Goal: Browse casually: Explore the website without a specific task or goal

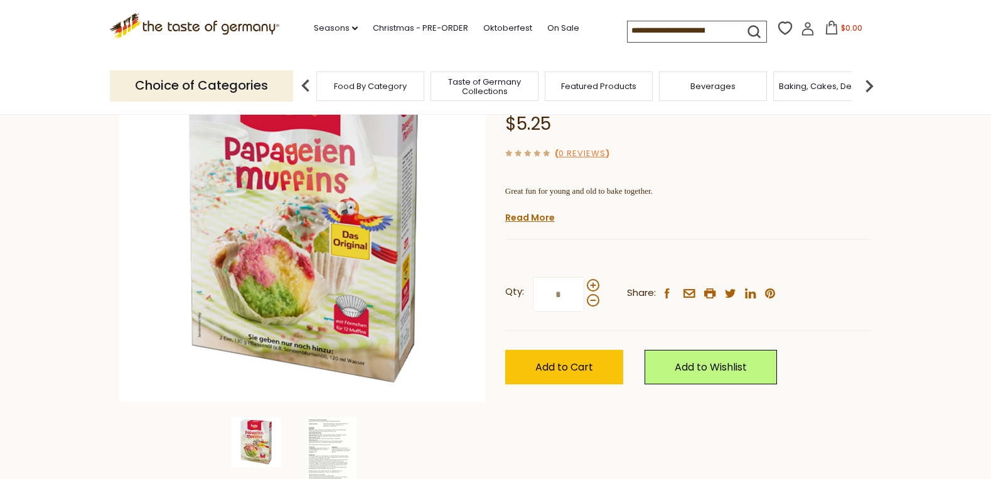
scroll to position [144, 0]
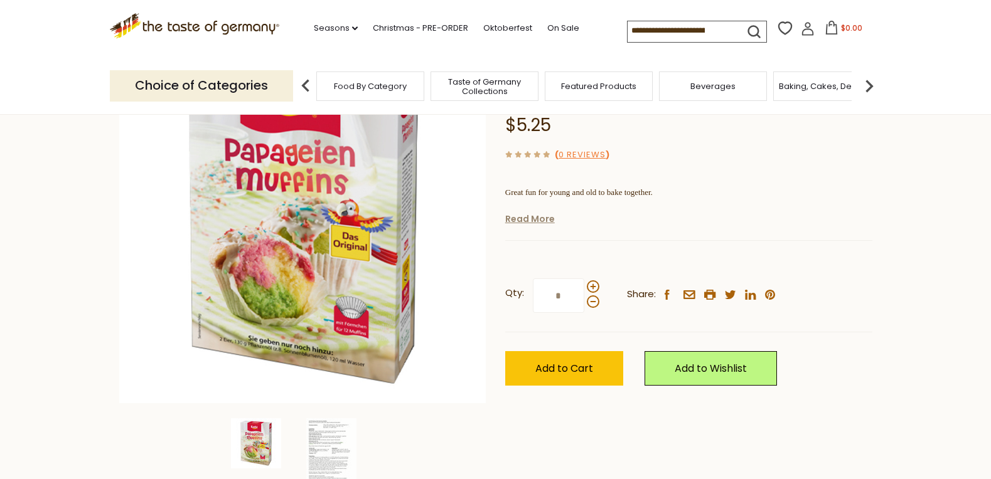
click at [538, 218] on link "Read More" at bounding box center [530, 219] width 50 height 13
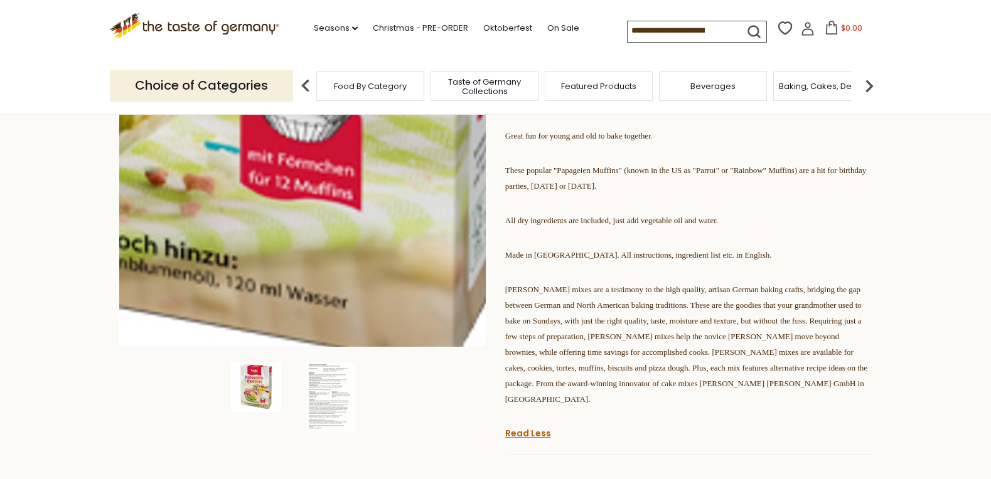
scroll to position [215, 0]
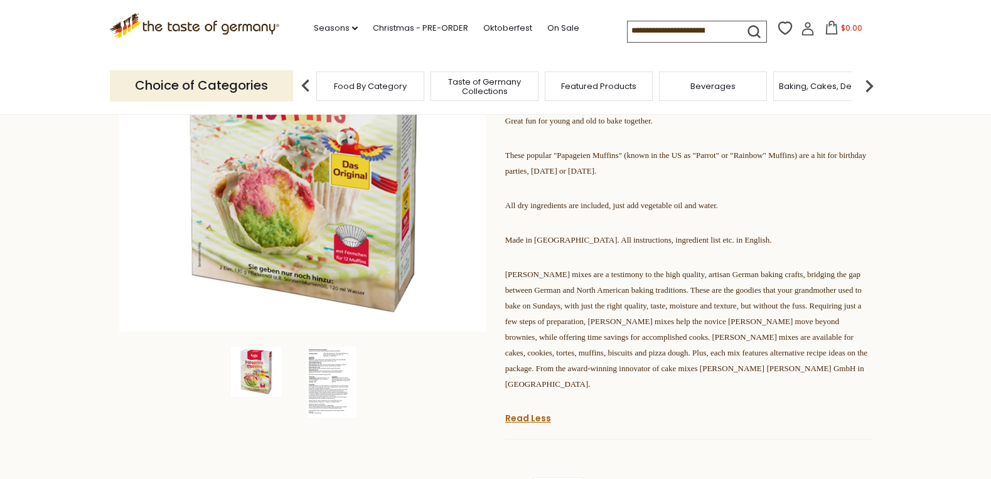
click at [331, 384] on img at bounding box center [331, 382] width 50 height 71
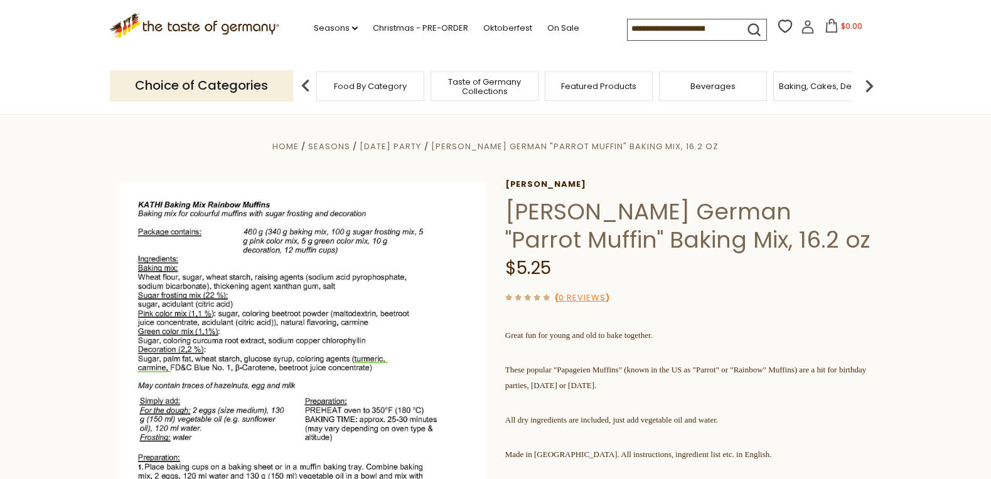
scroll to position [0, 0]
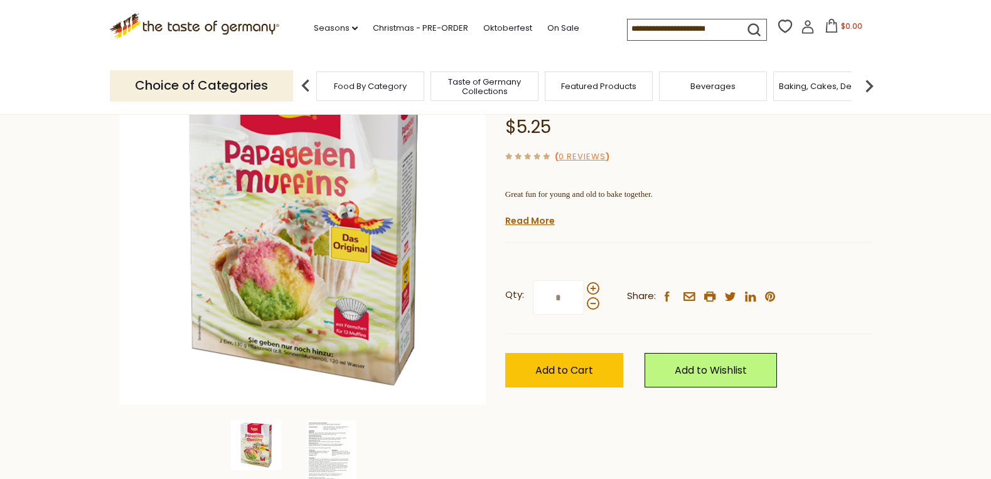
scroll to position [144, 0]
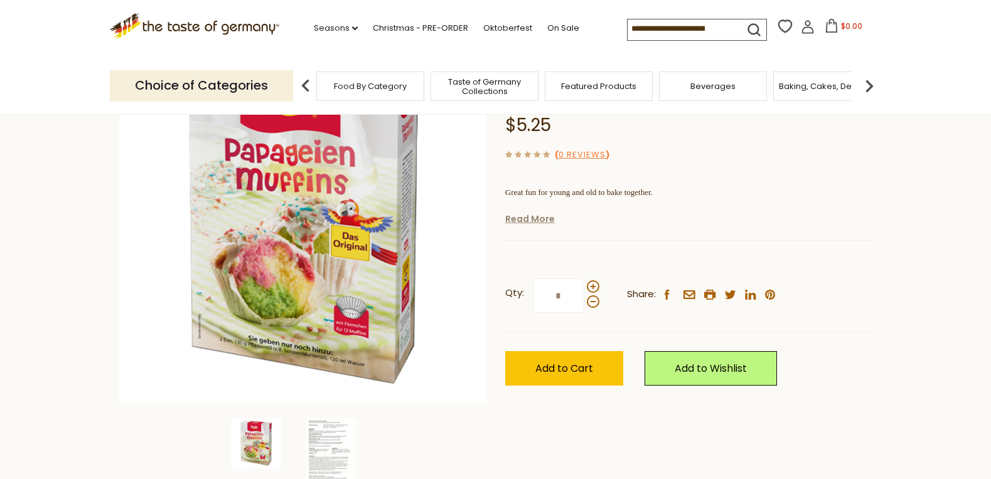
click at [521, 223] on link "Read More" at bounding box center [530, 219] width 50 height 13
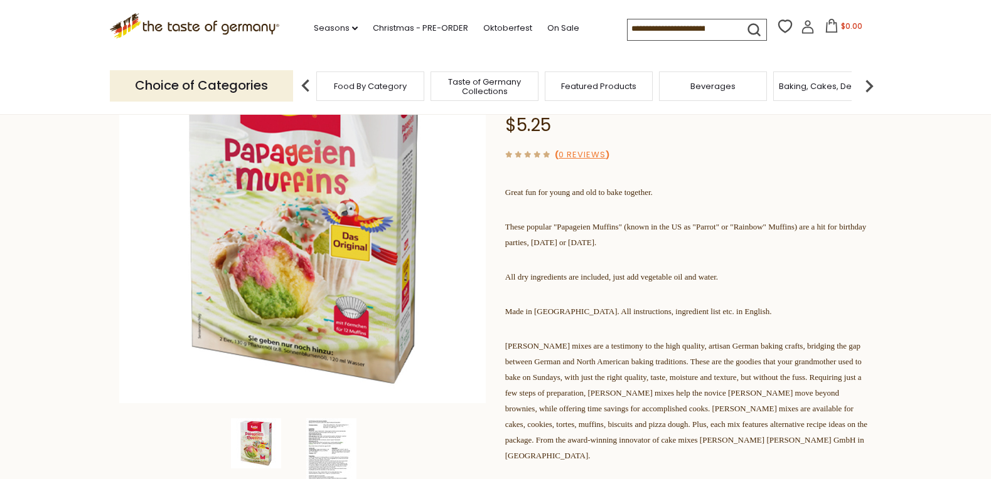
click at [331, 442] on img at bounding box center [331, 454] width 50 height 71
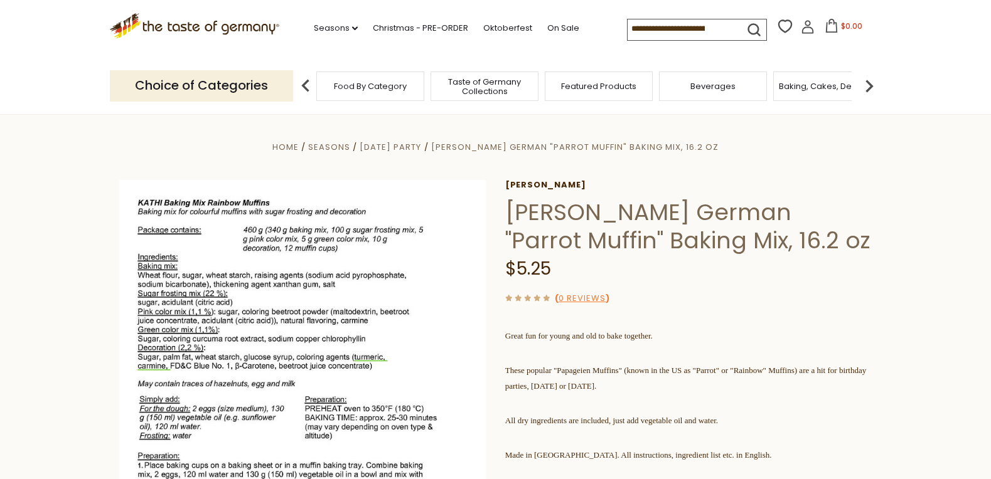
scroll to position [0, 0]
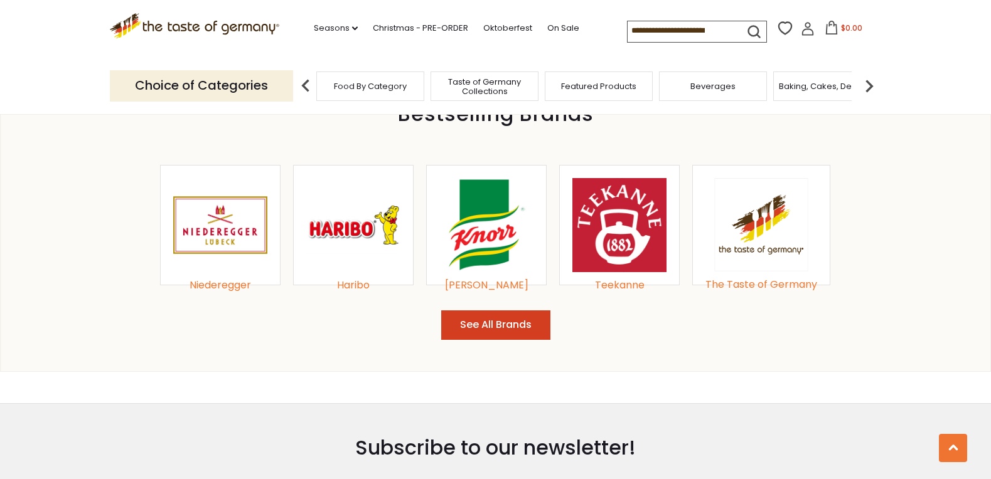
scroll to position [1317, 0]
